Goal: Transaction & Acquisition: Purchase product/service

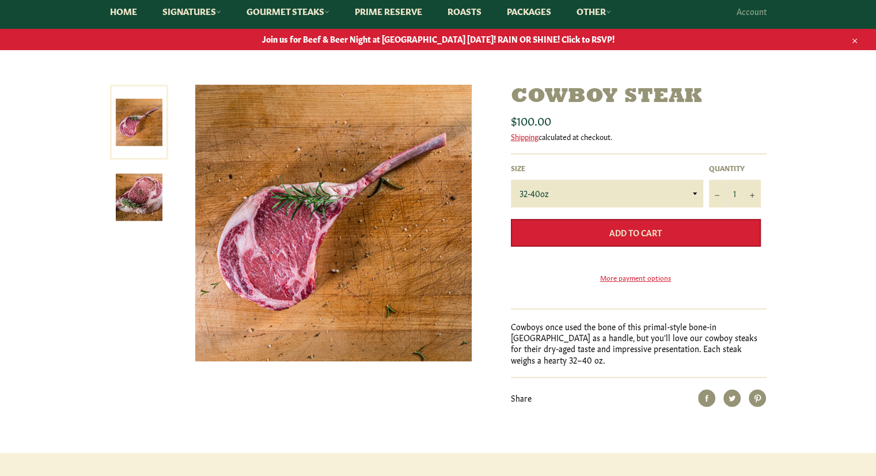
scroll to position [115, 0]
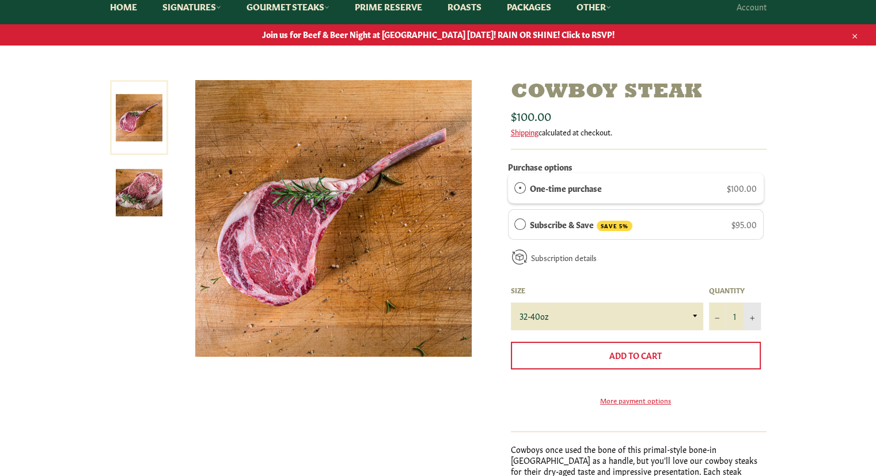
click at [746, 317] on button "+" at bounding box center [751, 316] width 17 height 28
type input "2"
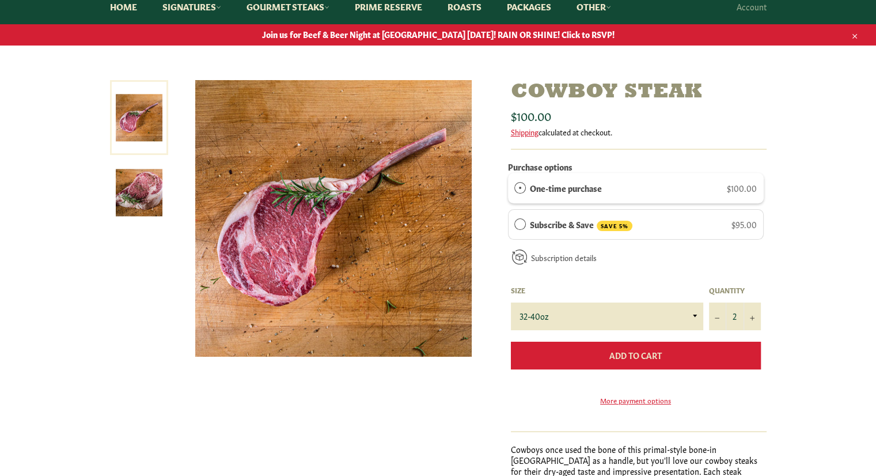
click at [693, 355] on button "Add to Cart" at bounding box center [636, 355] width 250 height 28
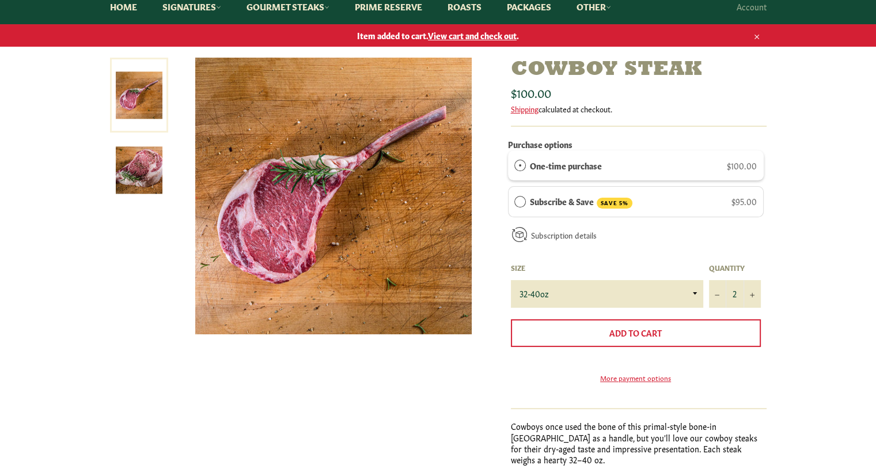
click at [463, 36] on span "View cart and check out" at bounding box center [472, 35] width 89 height 12
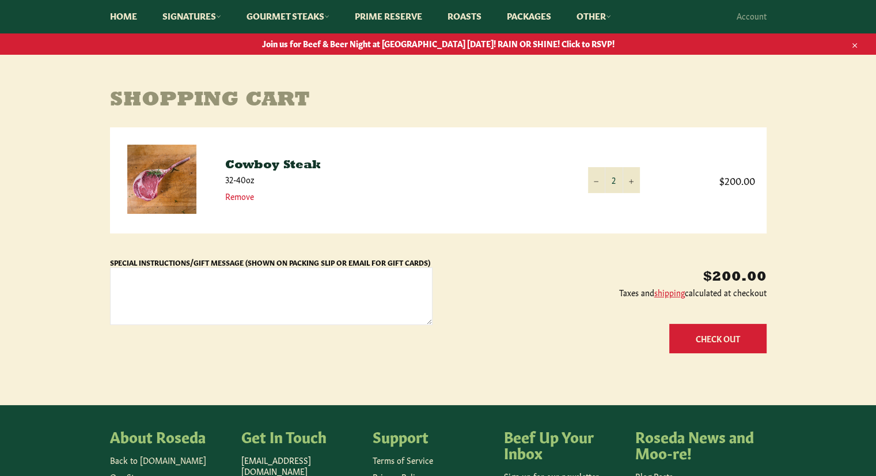
scroll to position [115, 0]
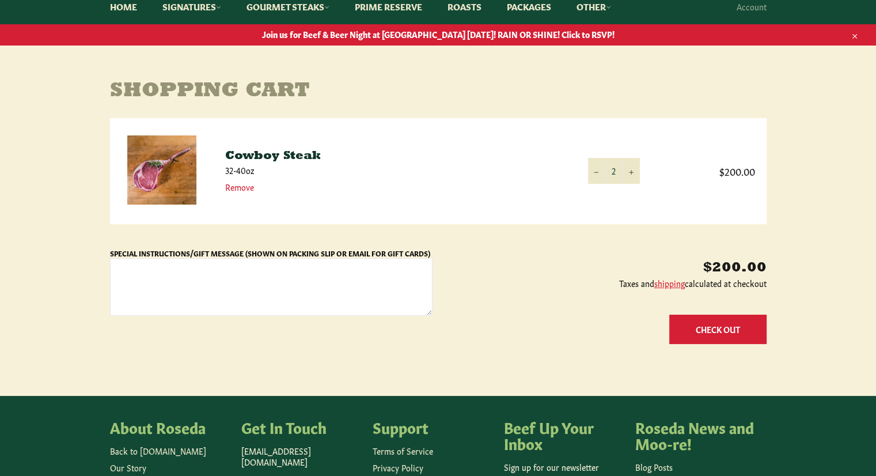
click at [700, 326] on button "Check Out" at bounding box center [717, 328] width 97 height 29
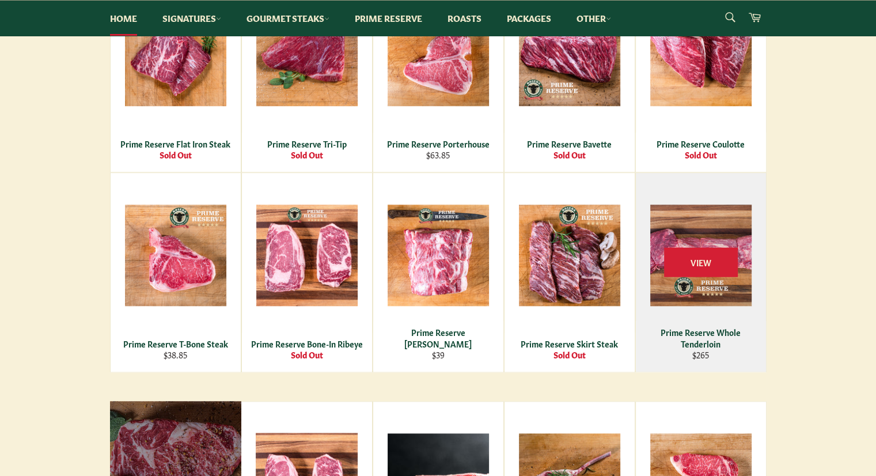
scroll to position [1036, 0]
